Goal: Manage account settings

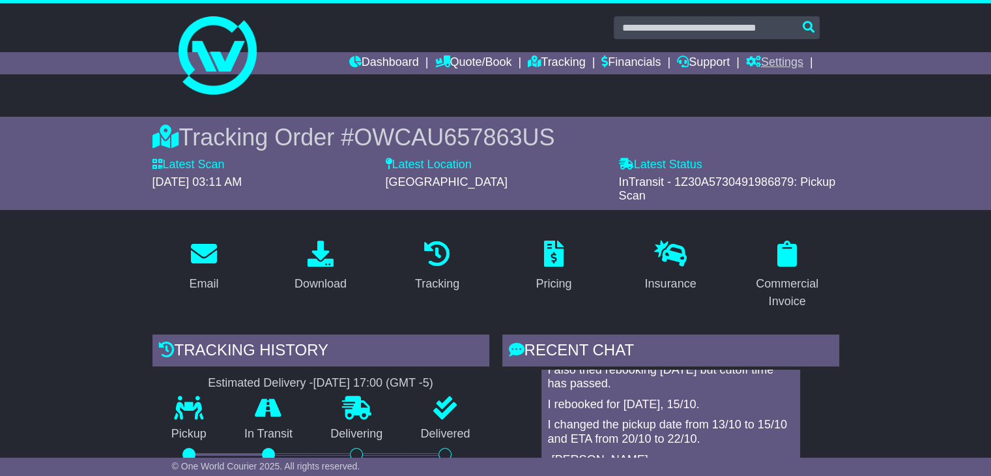
click at [780, 61] on link "Settings" at bounding box center [774, 63] width 57 height 22
click at [774, 83] on link "Settings" at bounding box center [798, 85] width 103 height 14
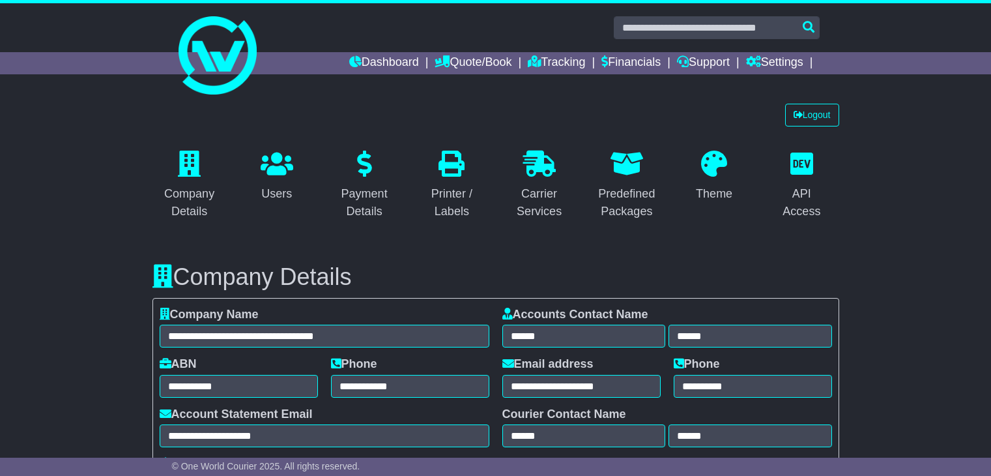
select select "**********"
select select "**"
